Goal: Navigation & Orientation: Find specific page/section

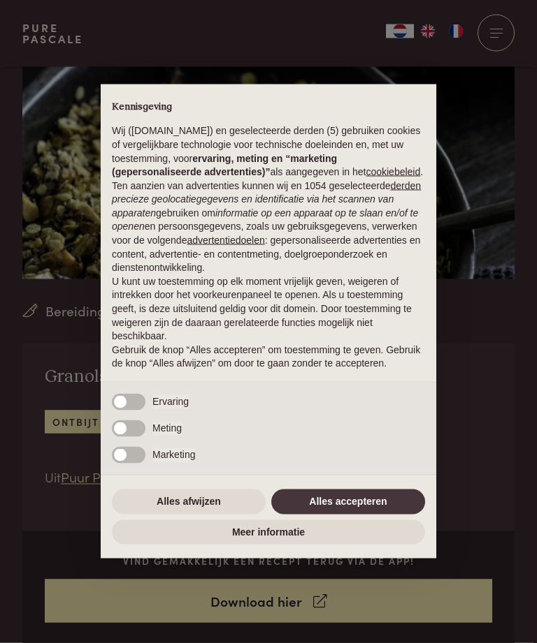
scroll to position [84, 0]
click at [373, 515] on button "Alles accepteren" at bounding box center [348, 502] width 154 height 25
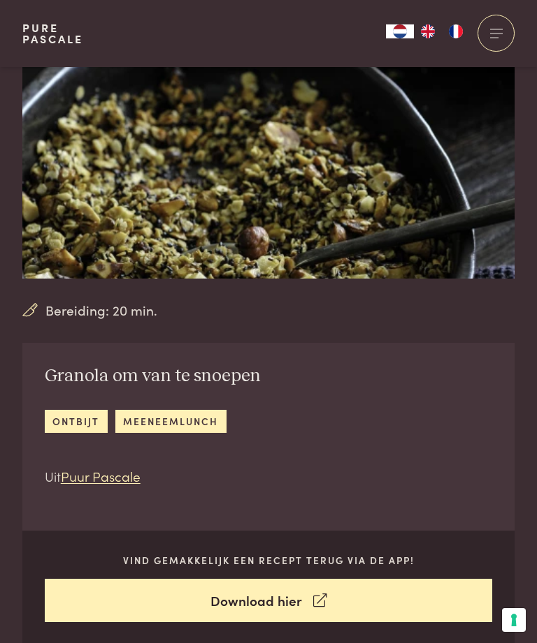
click at [371, 537] on div "Vind gemakkelijk een recept terug via de app! Download hier" at bounding box center [268, 588] width 492 height 114
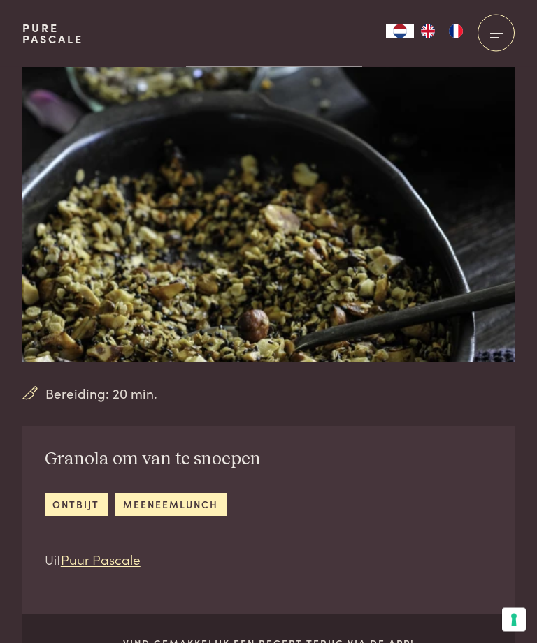
scroll to position [0, 0]
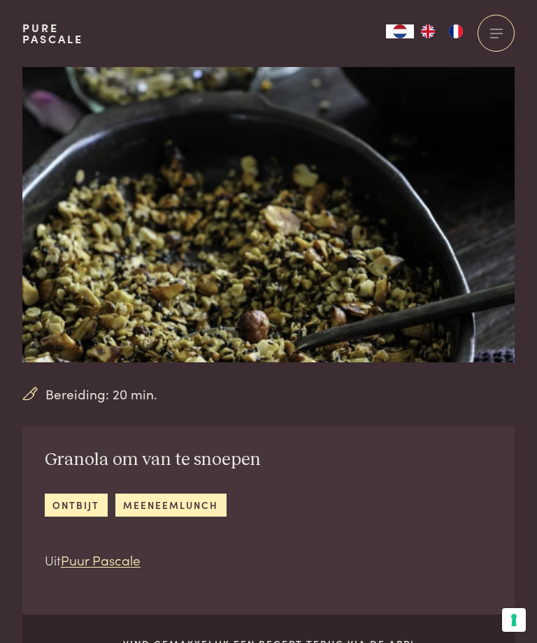
click at [461, 31] on img "FR" at bounding box center [455, 31] width 17 height 14
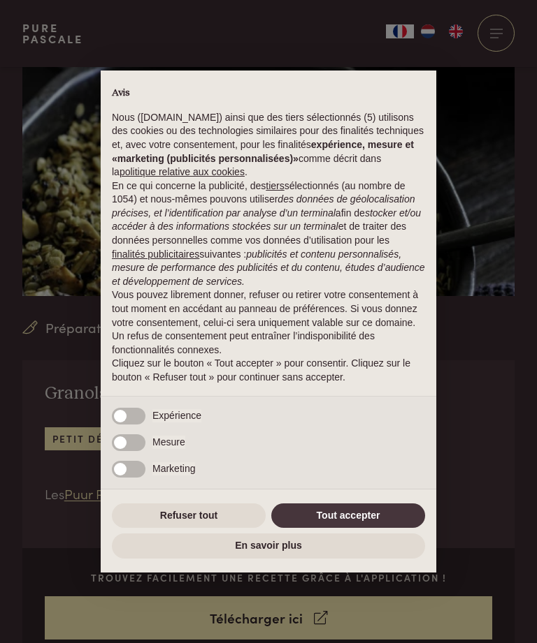
scroll to position [219, 0]
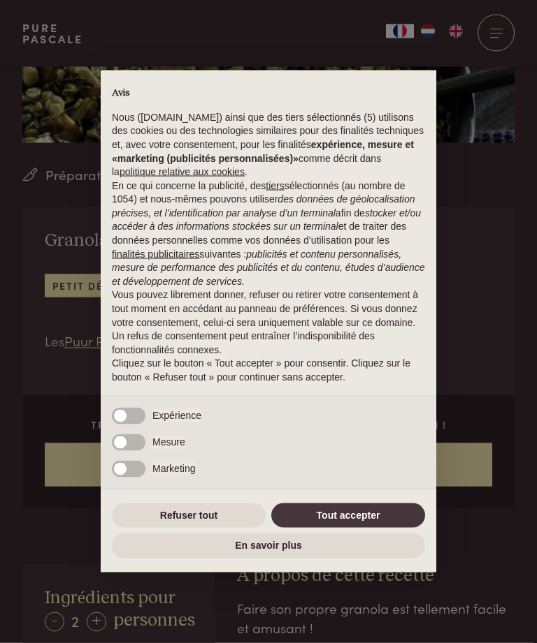
click at [379, 529] on button "Tout accepter" at bounding box center [348, 516] width 154 height 25
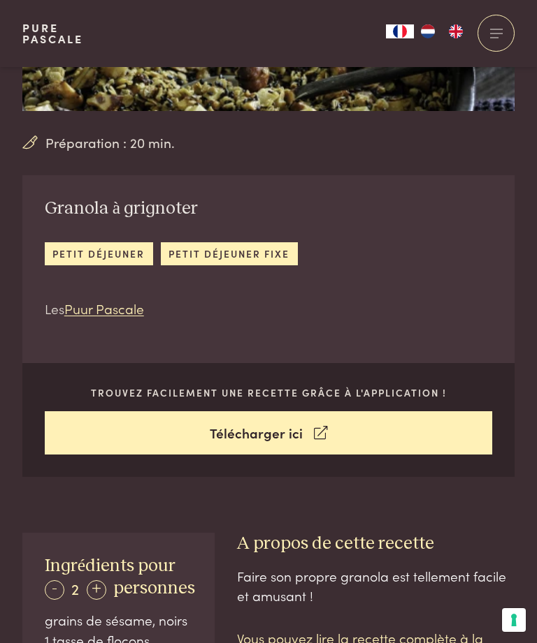
click at [360, 533] on h3 "A propos de cette recette" at bounding box center [376, 544] width 278 height 22
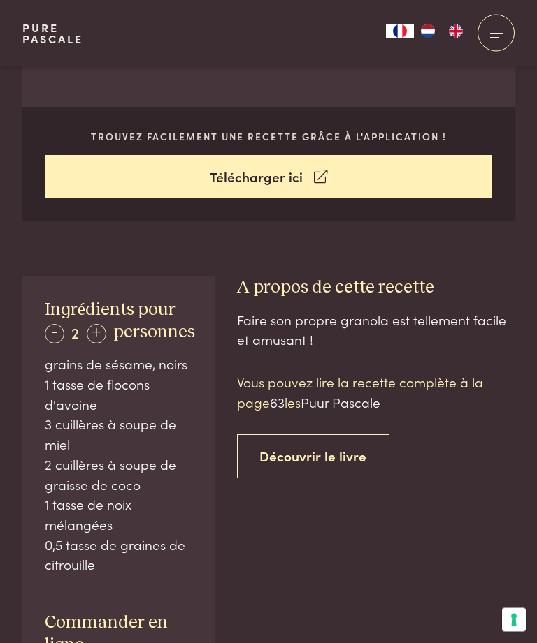
scroll to position [511, 0]
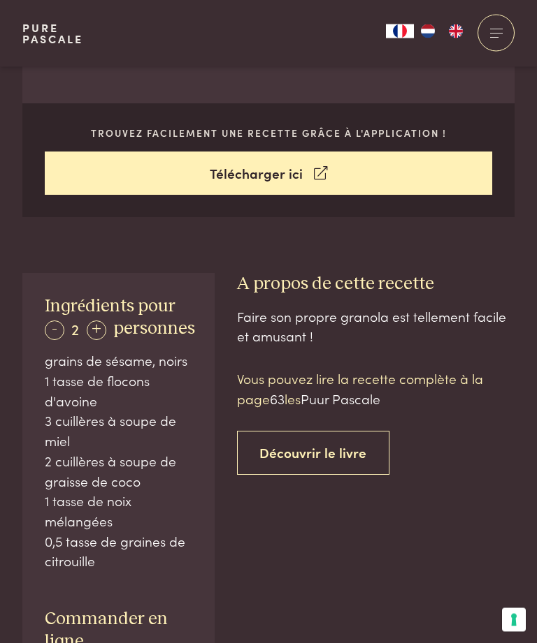
click at [98, 329] on div "+" at bounding box center [97, 331] width 20 height 20
click at [98, 327] on div "+" at bounding box center [97, 331] width 20 height 20
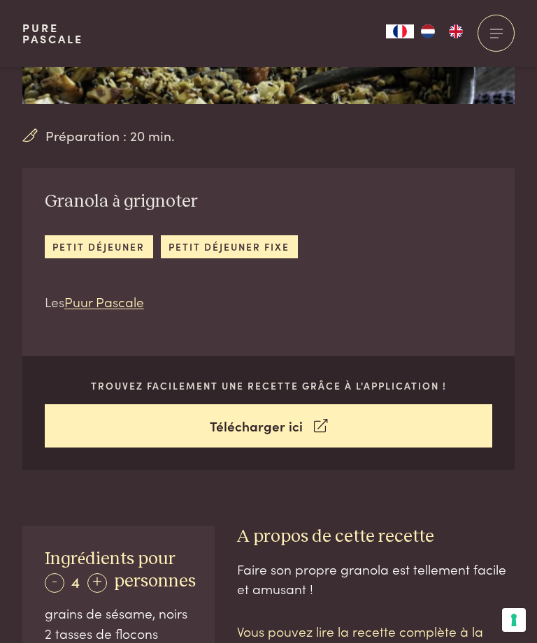
scroll to position [231, 0]
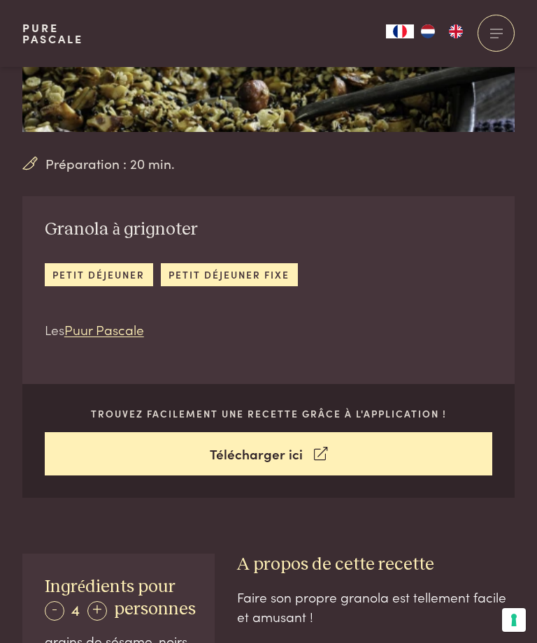
click at [307, 453] on link "Télécharger ici" at bounding box center [269, 454] width 448 height 44
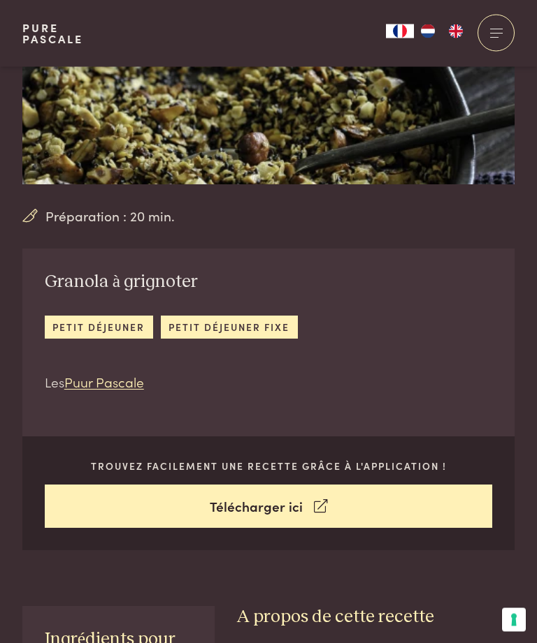
scroll to position [163, 0]
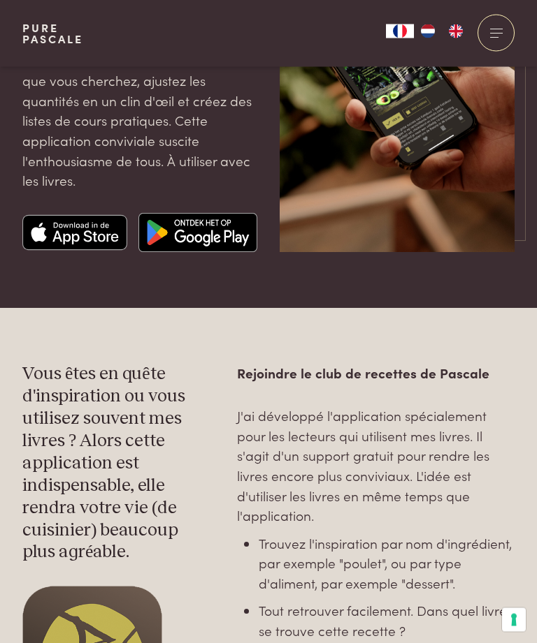
scroll to position [170, 0]
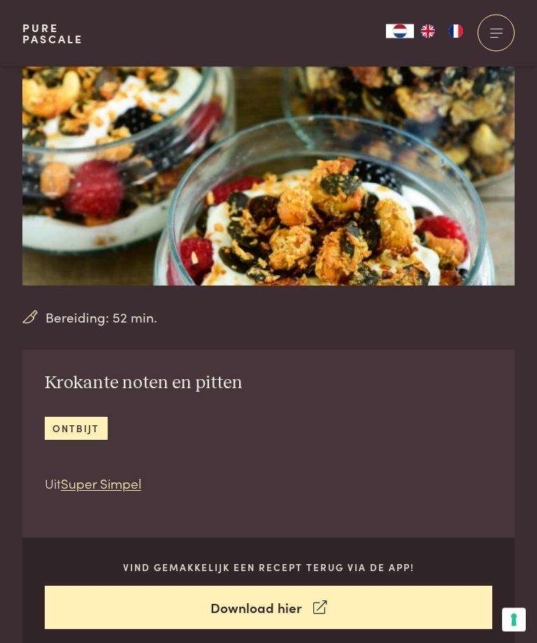
scroll to position [77, 0]
click at [466, 25] on link "FR" at bounding box center [455, 31] width 28 height 14
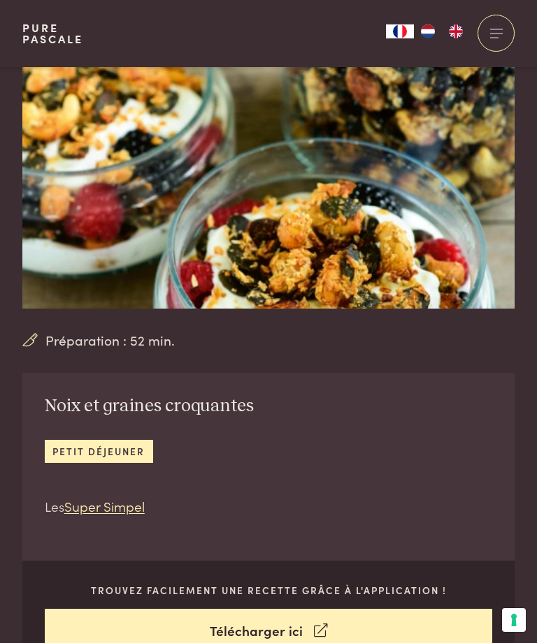
scroll to position [52, 0]
